Goal: Task Accomplishment & Management: Use online tool/utility

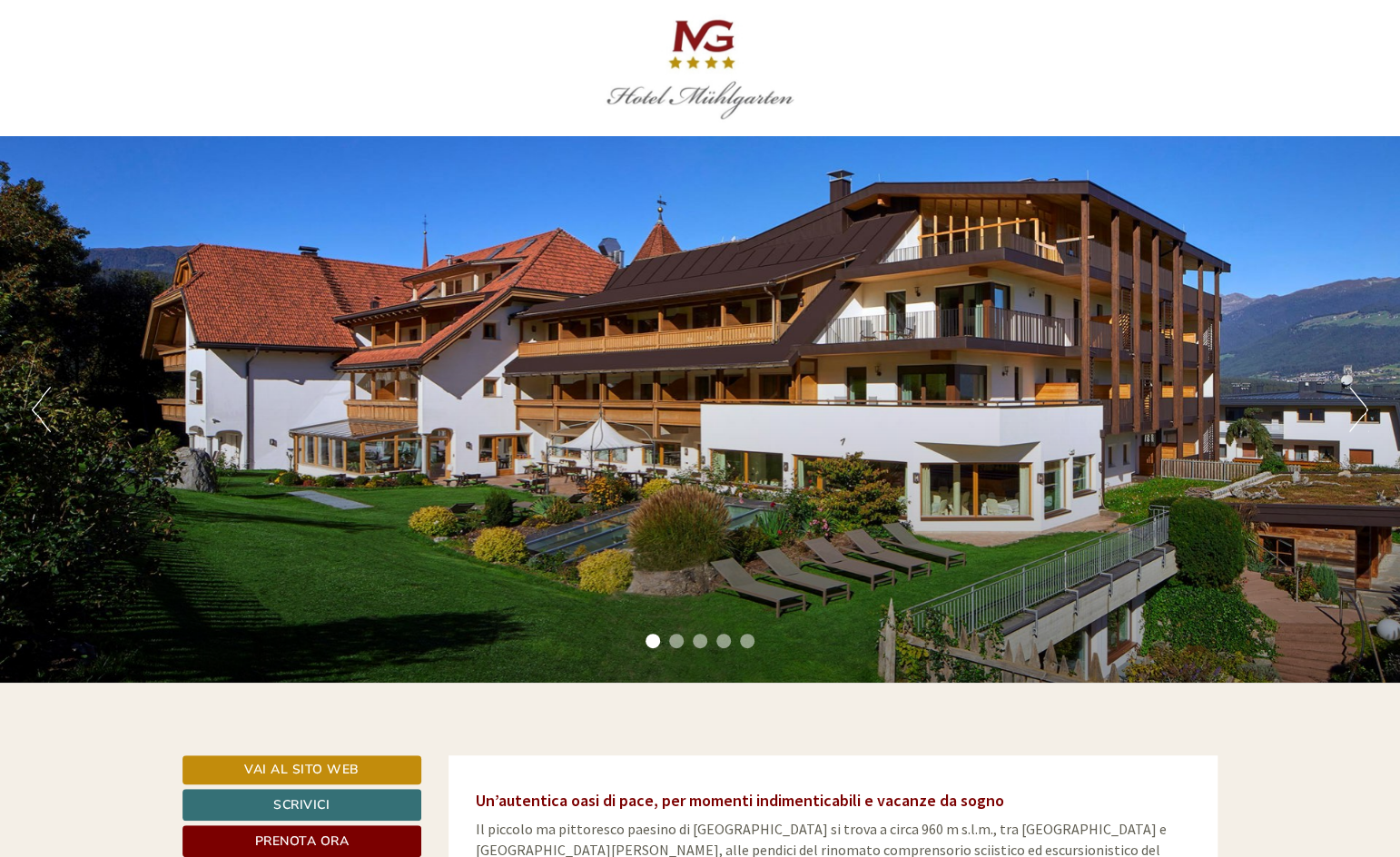
click at [1210, 80] on div at bounding box center [700, 68] width 1035 height 136
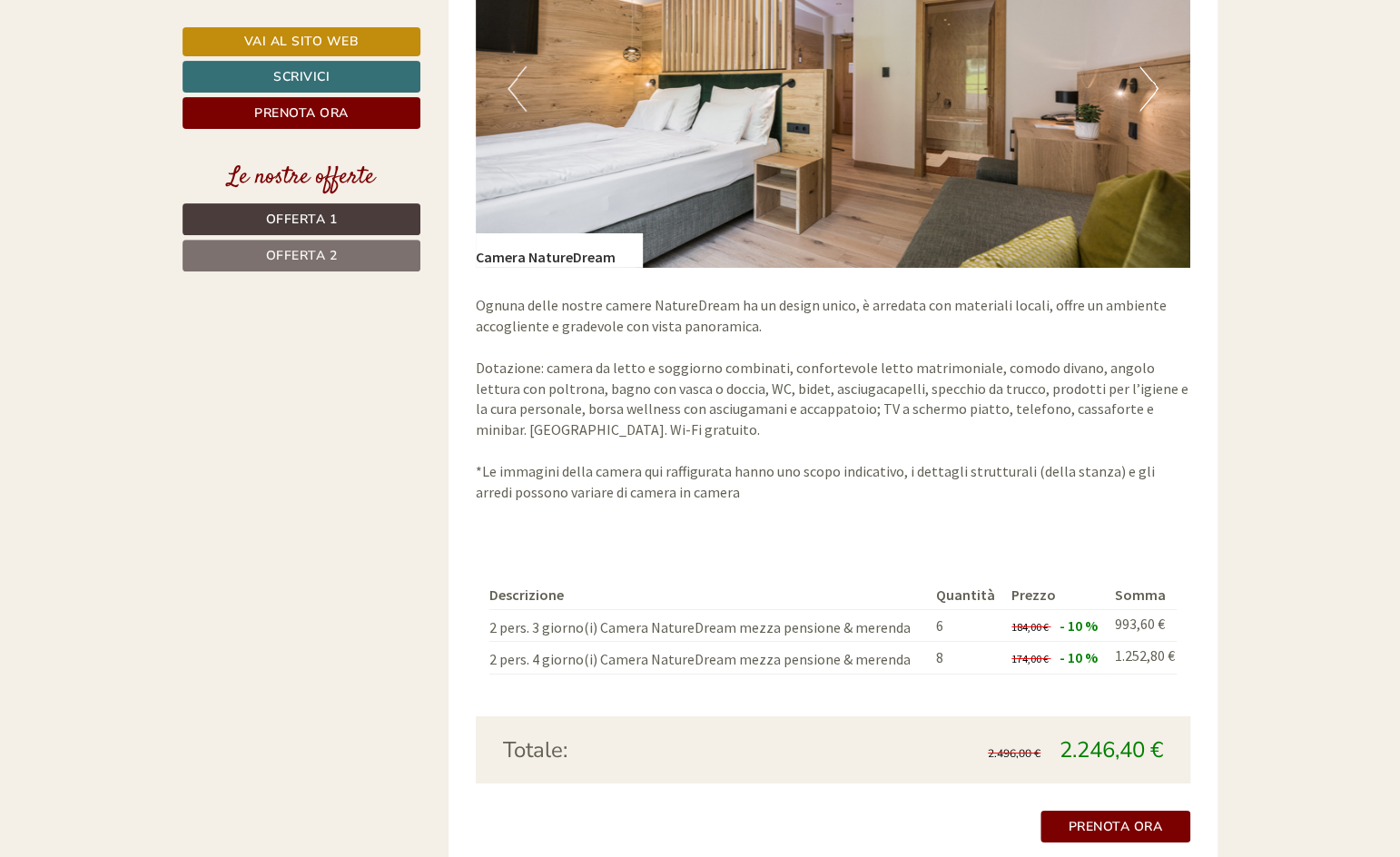
scroll to position [2847, 0]
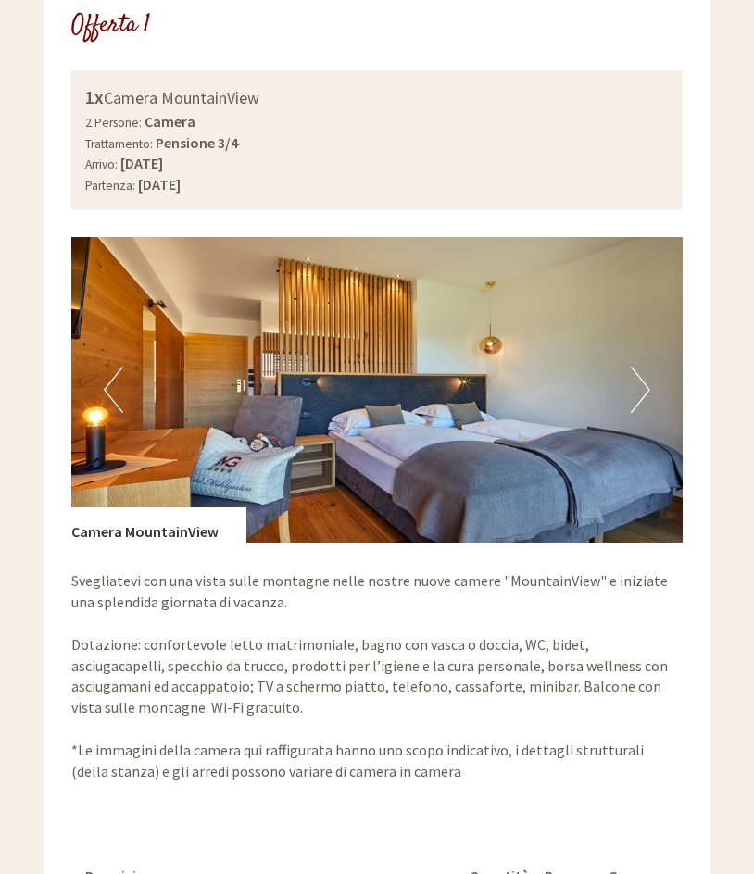
scroll to position [1267, 0]
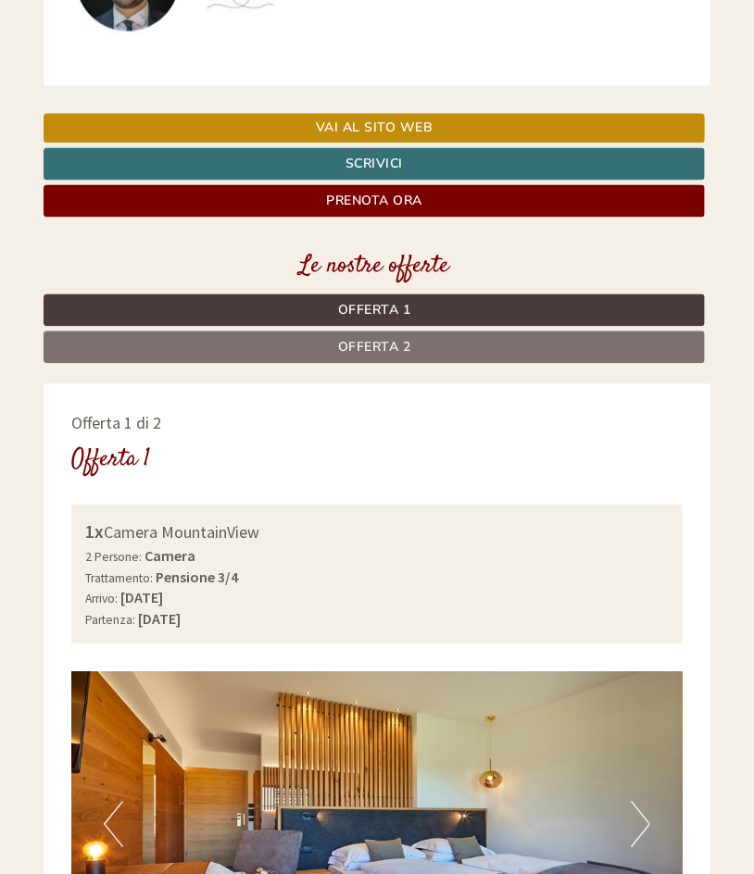
scroll to position [809, 0]
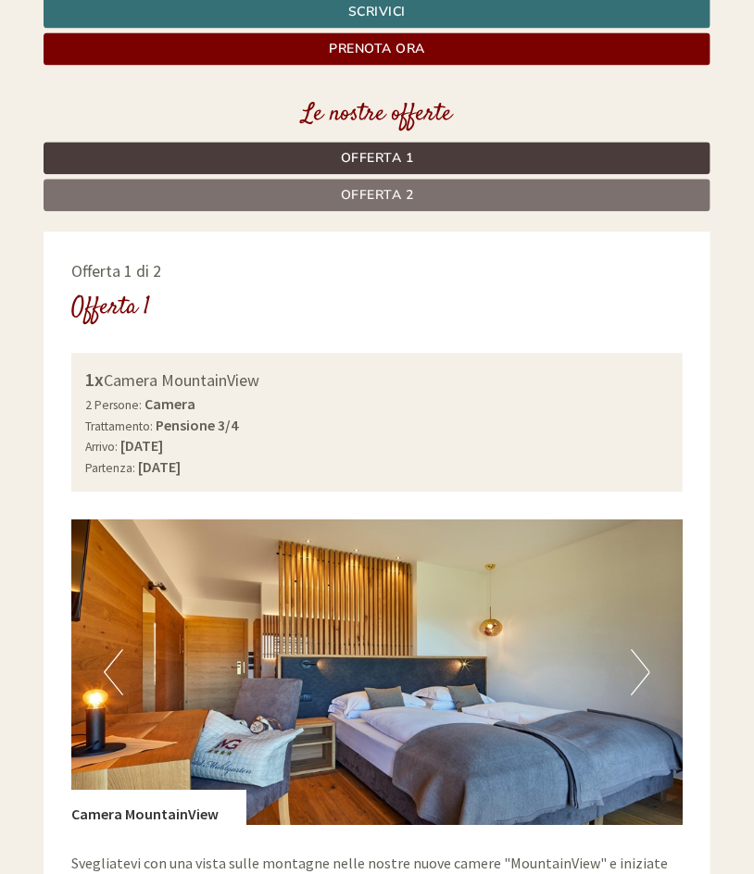
scroll to position [488, 0]
